Goal: Task Accomplishment & Management: Manage account settings

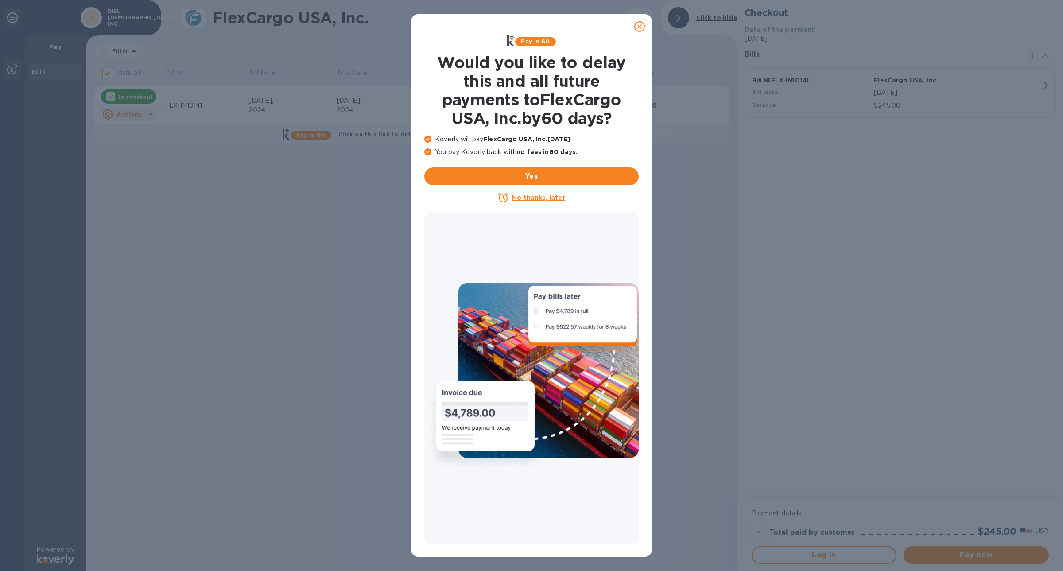
click at [637, 24] on icon at bounding box center [639, 26] width 11 height 11
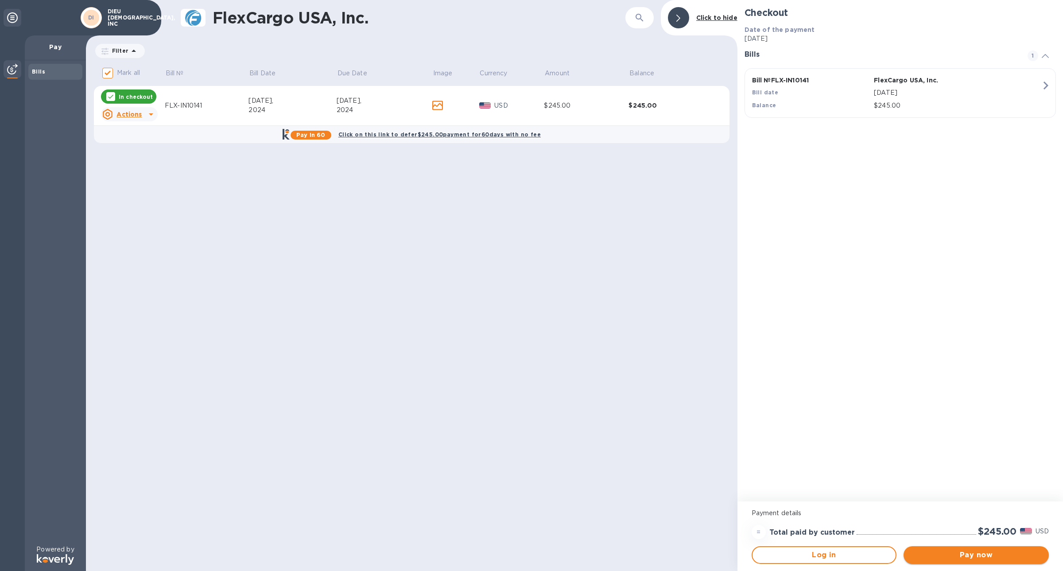
click at [990, 559] on span "Pay now" at bounding box center [975, 554] width 131 height 11
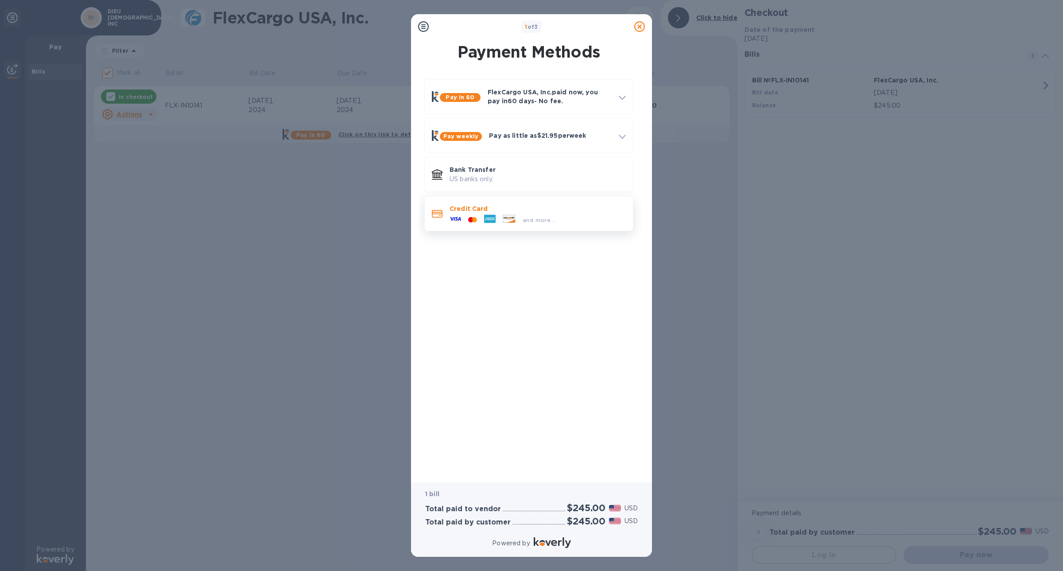
click at [506, 197] on div "Credit Card and more..." at bounding box center [528, 213] width 209 height 35
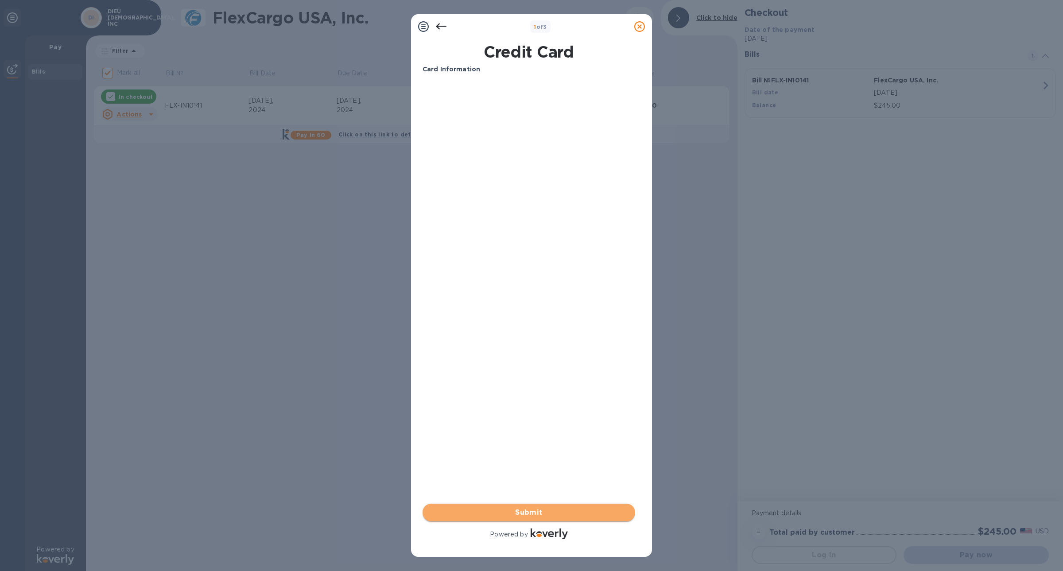
click at [527, 514] on span "Submit" at bounding box center [528, 512] width 198 height 11
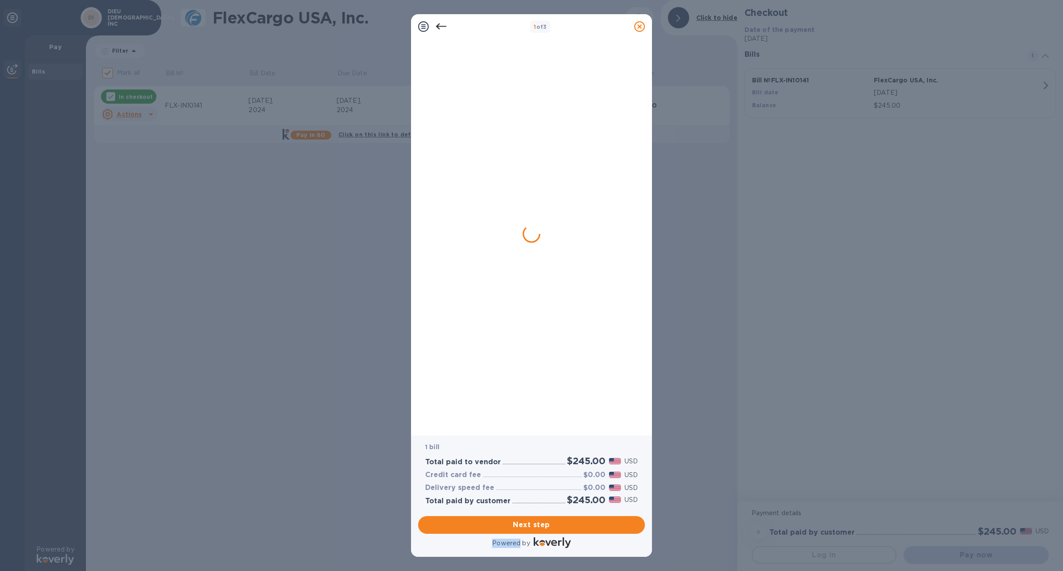
click at [527, 514] on div "Next step" at bounding box center [531, 524] width 234 height 25
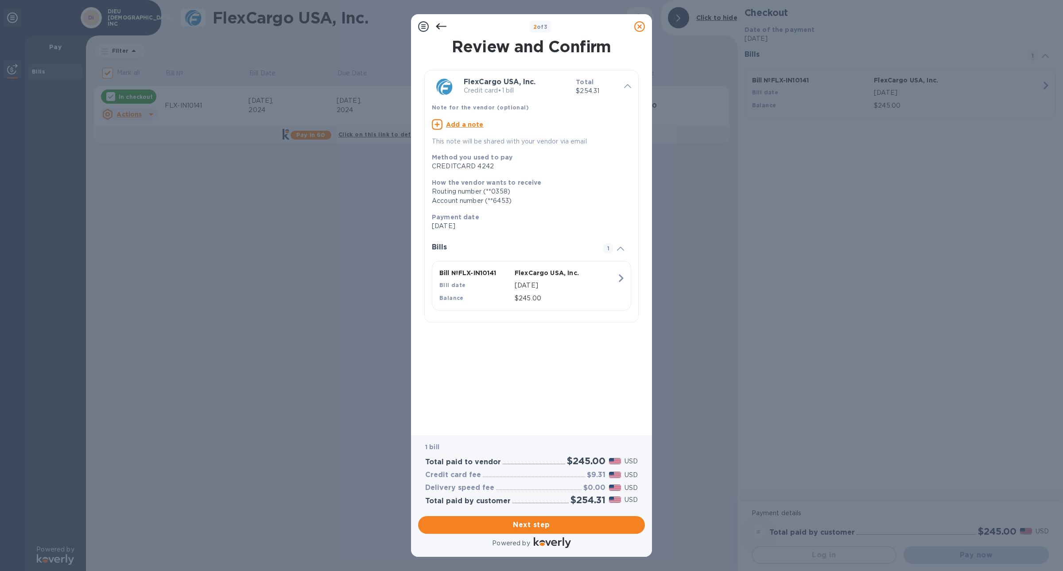
click at [474, 163] on div "CREDITCARD 4242" at bounding box center [528, 166] width 192 height 9
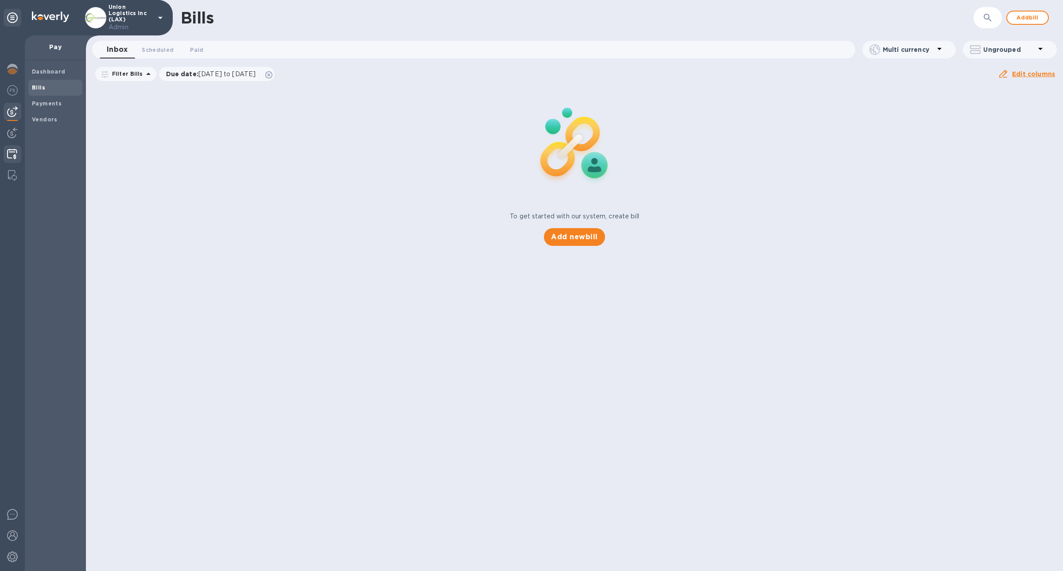
click at [14, 150] on img at bounding box center [12, 154] width 10 height 11
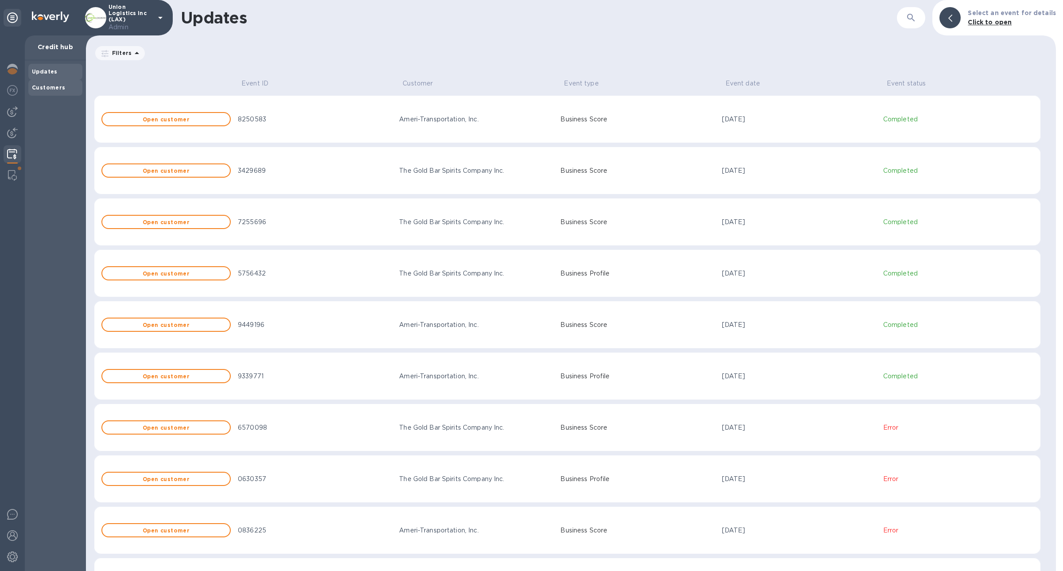
click at [65, 80] on div "Customers" at bounding box center [55, 88] width 54 height 16
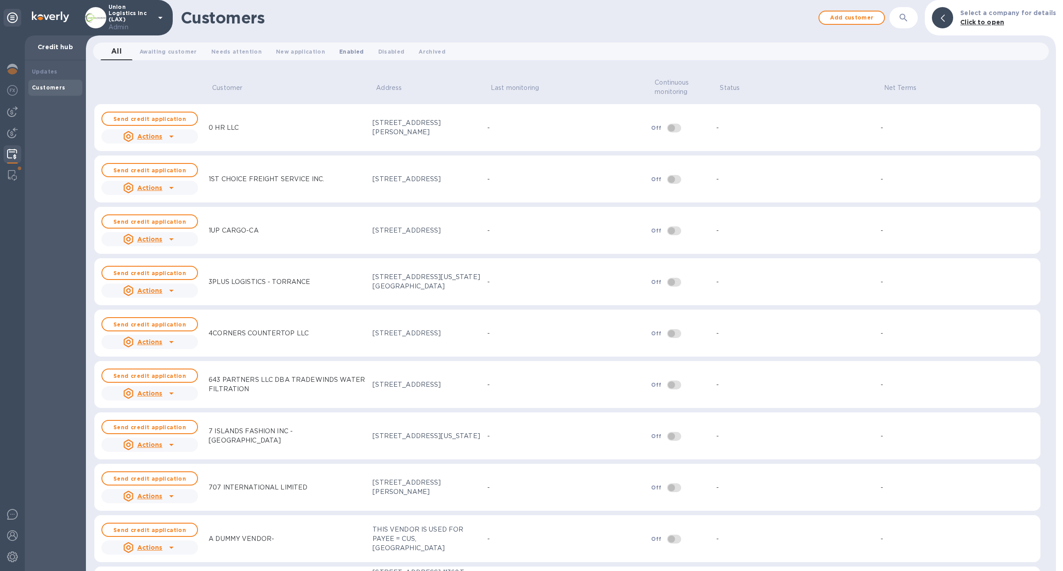
click at [339, 47] on span "Enabled 0" at bounding box center [351, 51] width 24 height 9
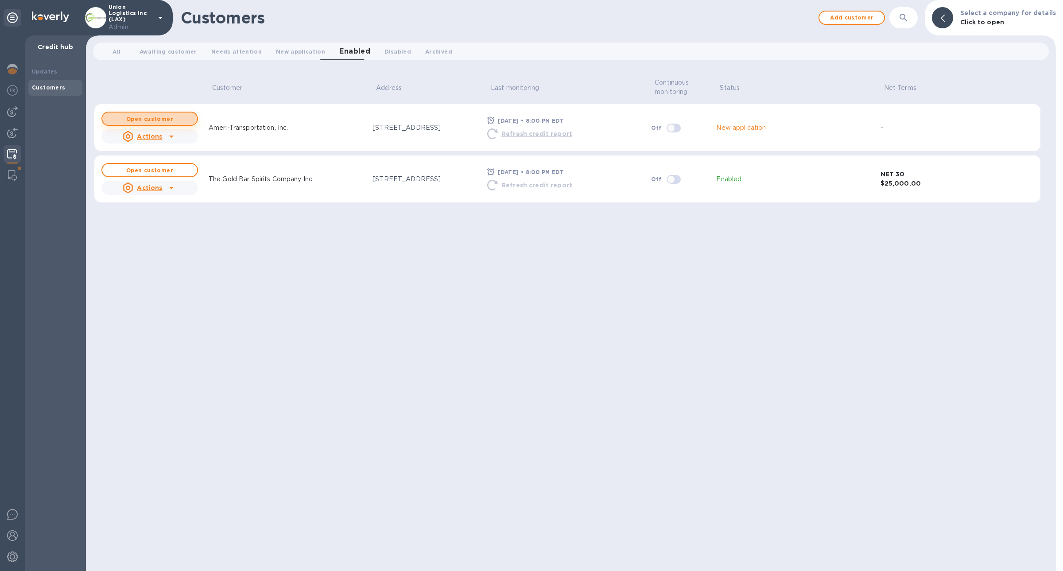
click at [154, 119] on b "Open customer" at bounding box center [149, 119] width 47 height 7
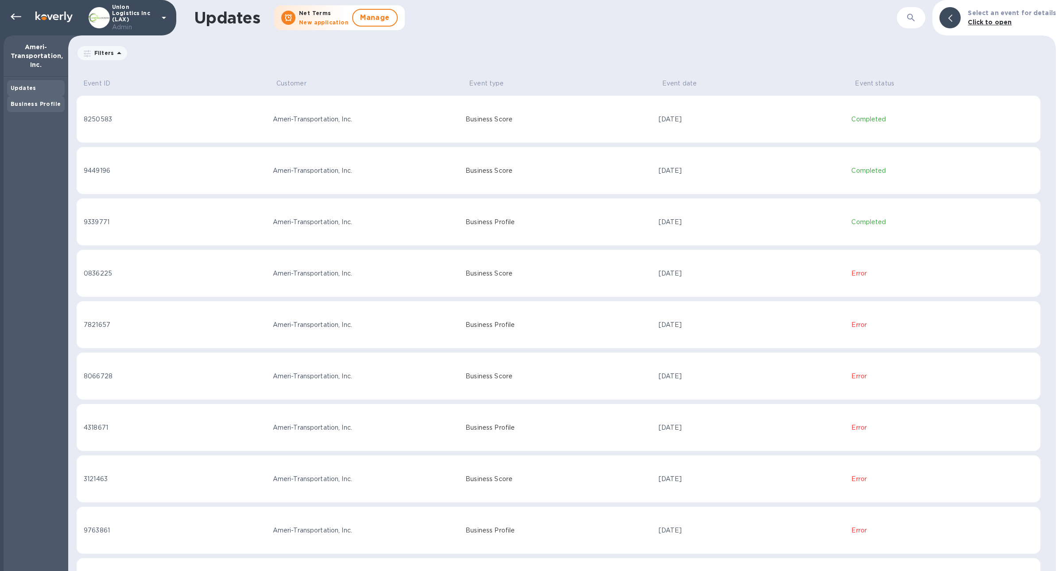
click at [35, 107] on div "Business Profile" at bounding box center [36, 104] width 50 height 9
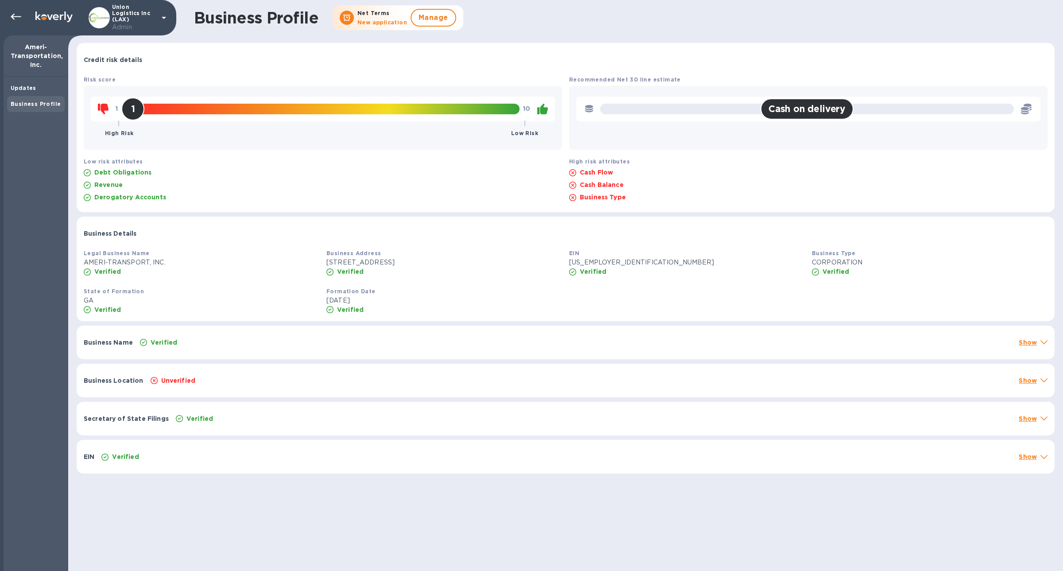
click at [343, 380] on div "Unverified" at bounding box center [581, 380] width 865 height 12
